Goal: Information Seeking & Learning: Understand process/instructions

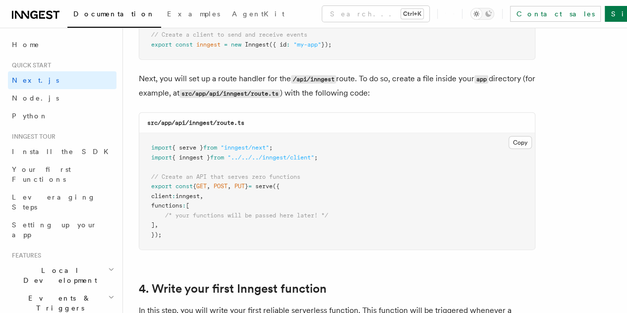
scroll to position [1370, 0]
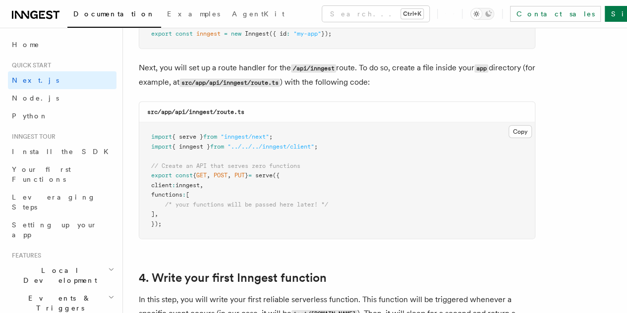
click at [182, 109] on code "src/app/api/inngest/route.ts" at bounding box center [195, 112] width 97 height 7
copy code "api"
click at [509, 127] on button "Copy Copied" at bounding box center [520, 131] width 23 height 13
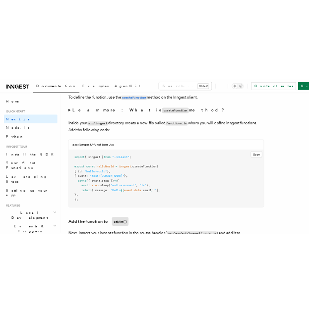
scroll to position [1715, 0]
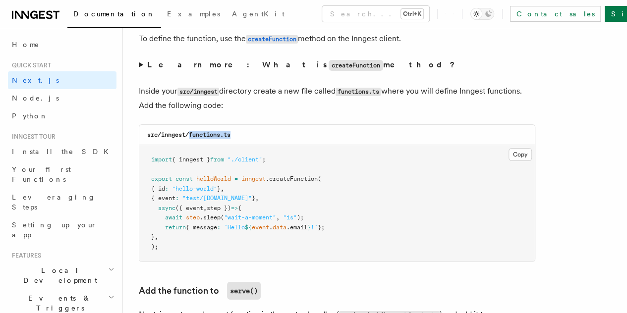
drag, startPoint x: 190, startPoint y: 124, endPoint x: 332, endPoint y: 119, distance: 141.9
click at [332, 125] on div "src/inngest/functions.ts" at bounding box center [337, 135] width 396 height 20
copy code "functions.ts"
click at [509, 148] on button "Copy Copied" at bounding box center [520, 154] width 23 height 13
